Goal: Transaction & Acquisition: Purchase product/service

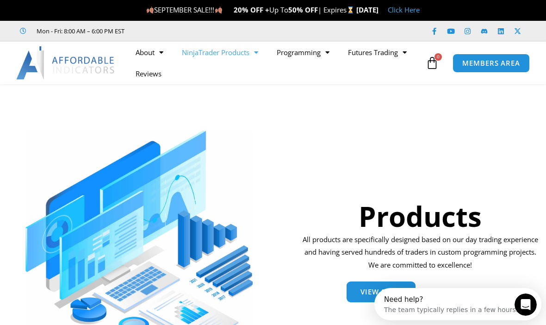
click at [402, 57] on span "Menu" at bounding box center [402, 52] width 9 height 16
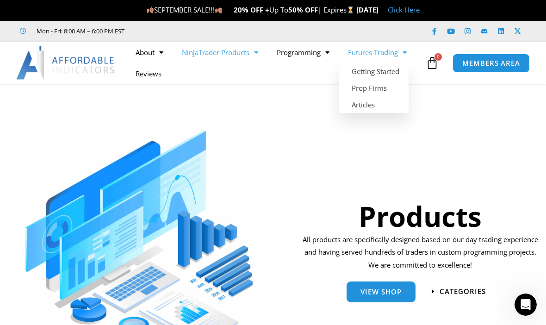
click at [389, 86] on link "Prop Firms" at bounding box center [373, 88] width 70 height 17
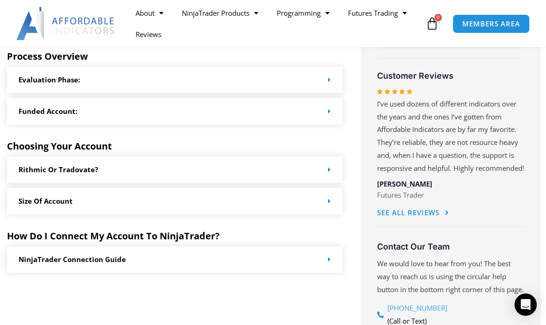
scroll to position [491, 0]
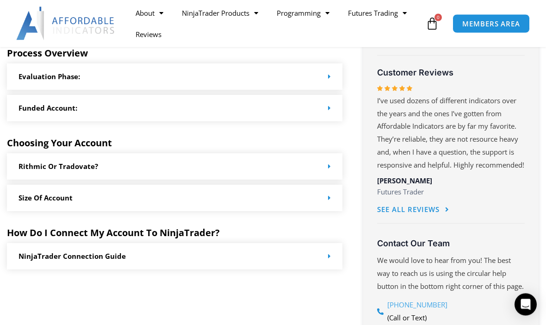
click at [331, 155] on div "Rithmic or Tradovate?" at bounding box center [174, 167] width 335 height 26
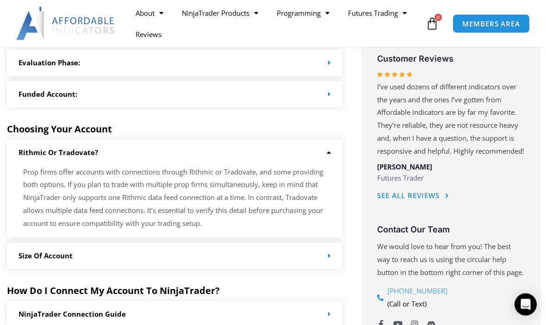
scroll to position [595, 0]
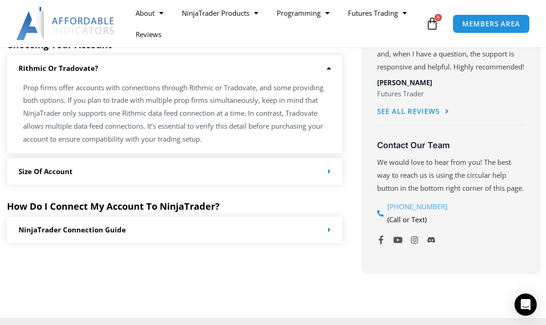
click at [335, 229] on div "NinjaTrader Connection Guide" at bounding box center [174, 229] width 335 height 26
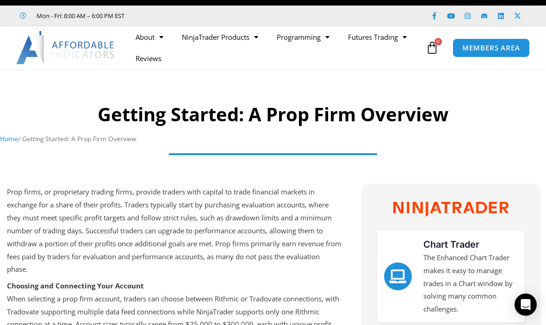
scroll to position [0, 0]
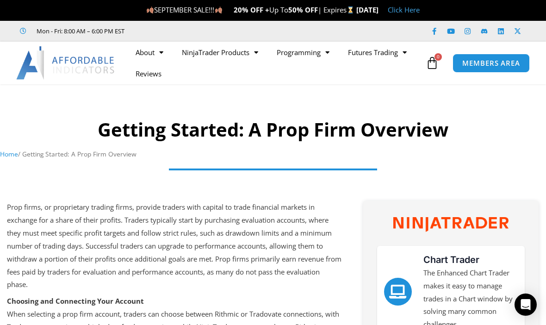
click at [252, 55] on span "Menu" at bounding box center [253, 52] width 9 height 16
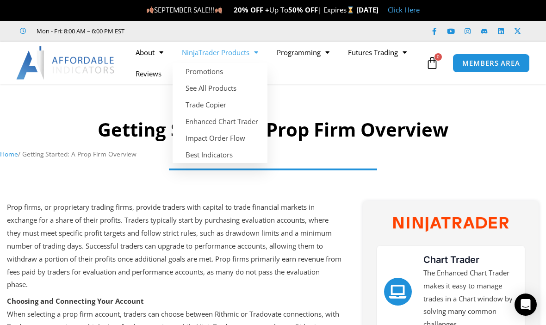
click at [232, 102] on link "Trade Copier" at bounding box center [219, 104] width 95 height 17
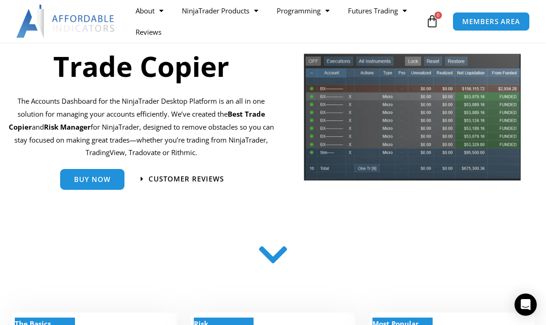
scroll to position [97, 0]
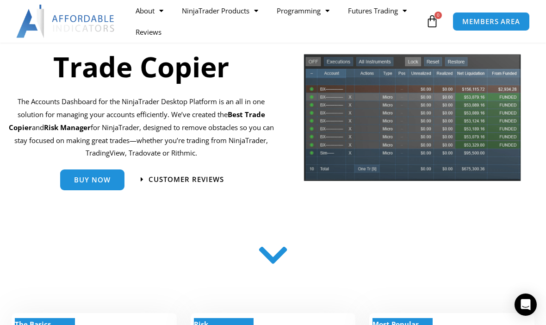
click at [98, 178] on span "Buy Now" at bounding box center [92, 179] width 37 height 7
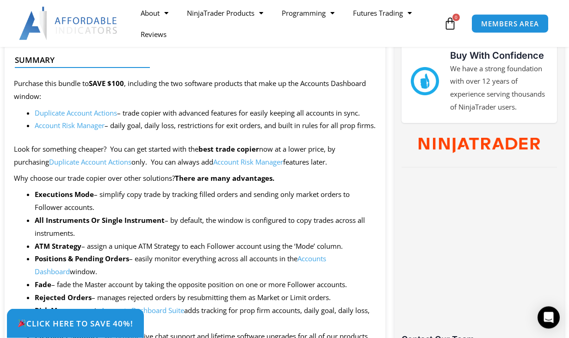
scroll to position [416, 0]
click at [74, 108] on link "Duplicate Account Actions" at bounding box center [76, 112] width 82 height 9
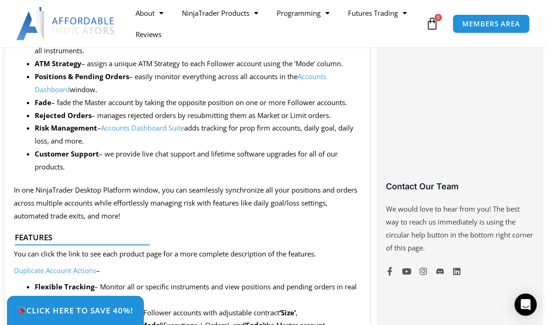
scroll to position [601, 0]
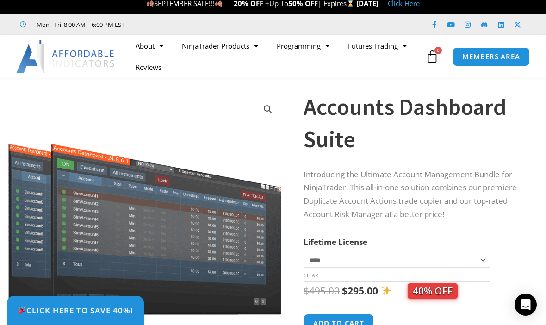
scroll to position [0, 0]
